Goal: Task Accomplishment & Management: Use online tool/utility

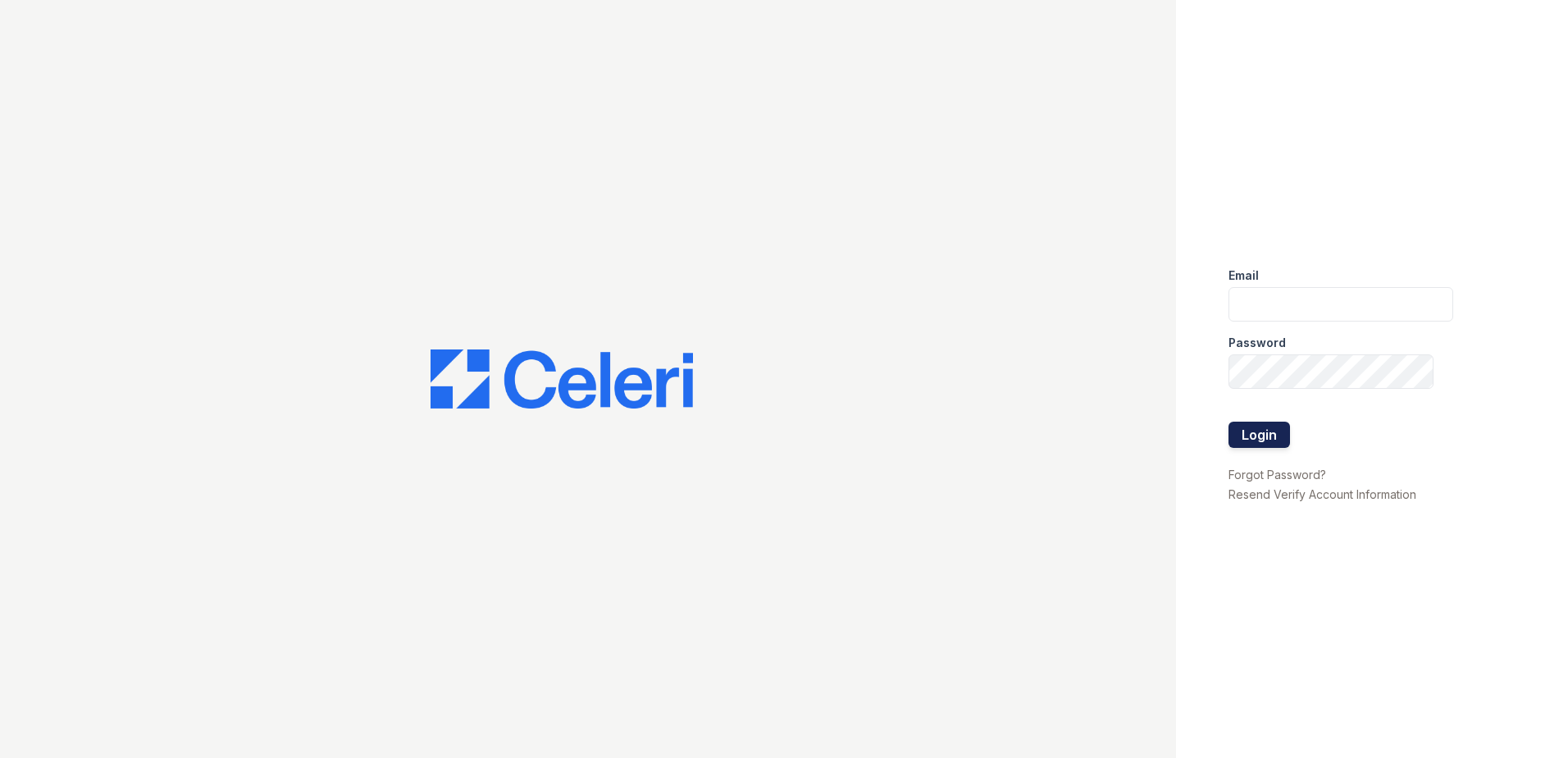
type input "[EMAIL_ADDRESS][DOMAIN_NAME]"
click at [1256, 436] on button "Login" at bounding box center [1260, 435] width 61 height 26
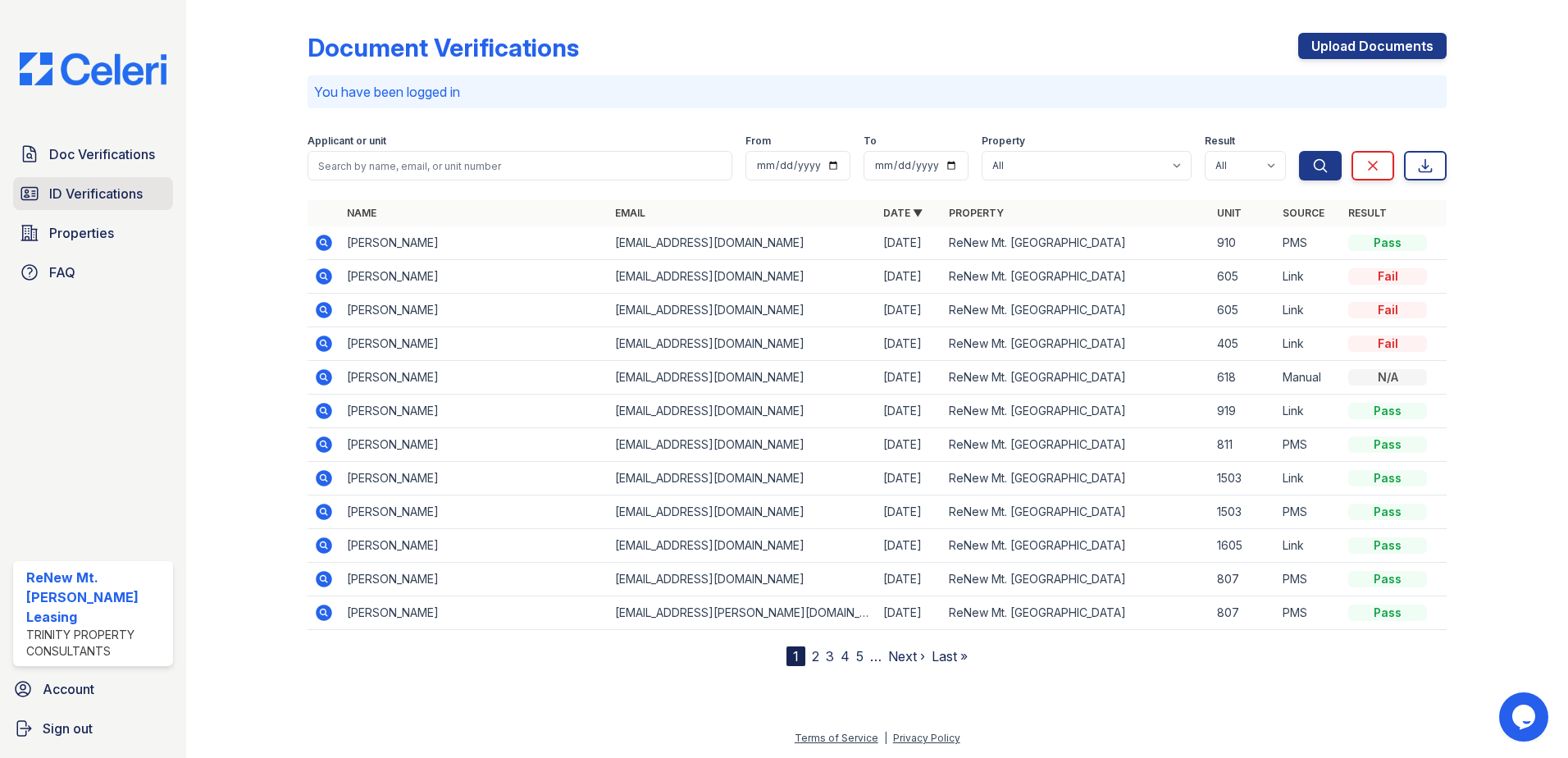
click at [107, 191] on span "ID Verifications" at bounding box center [96, 193] width 93 height 20
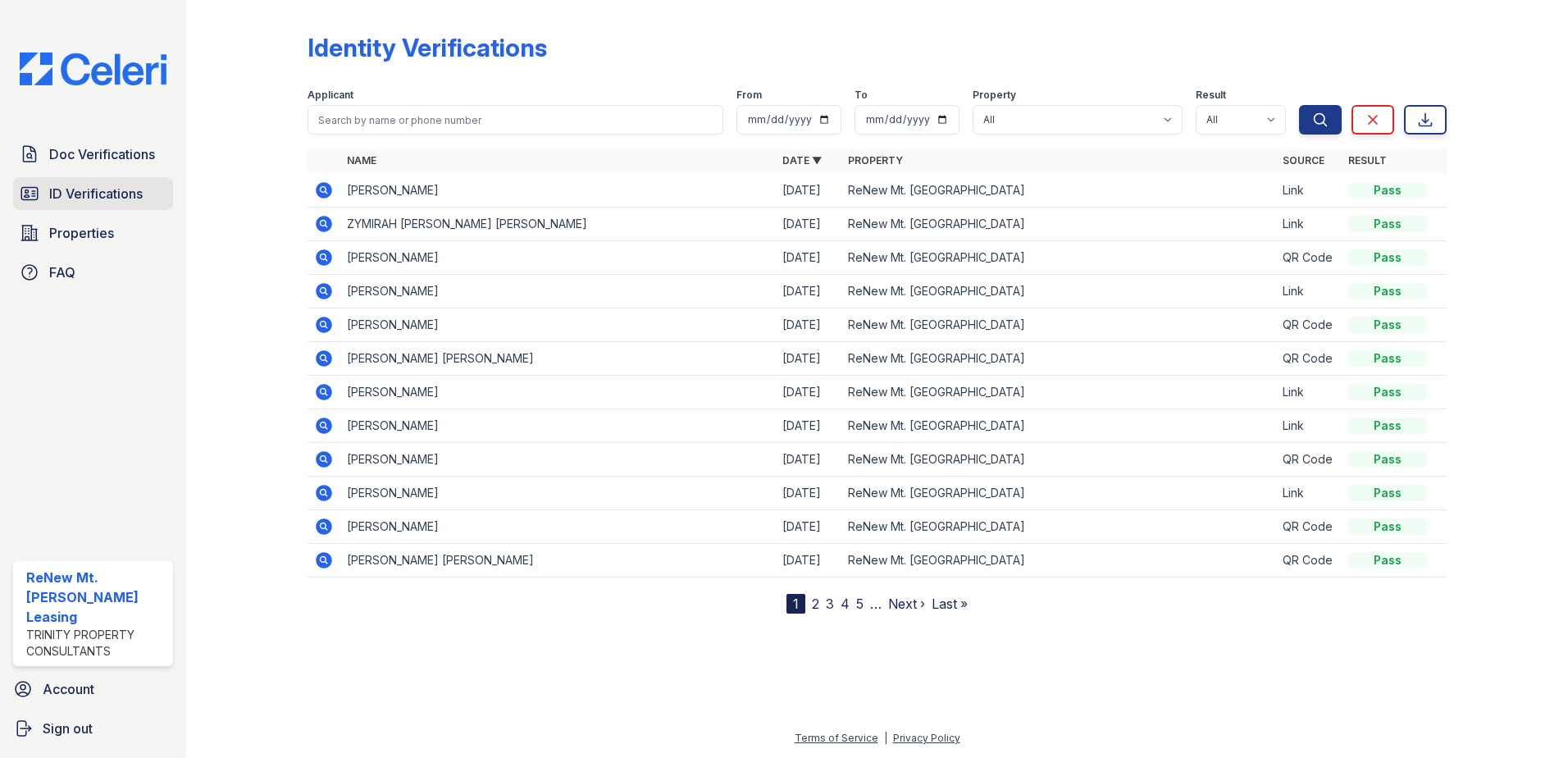
click at [81, 193] on span "ID Verifications" at bounding box center [96, 193] width 93 height 20
